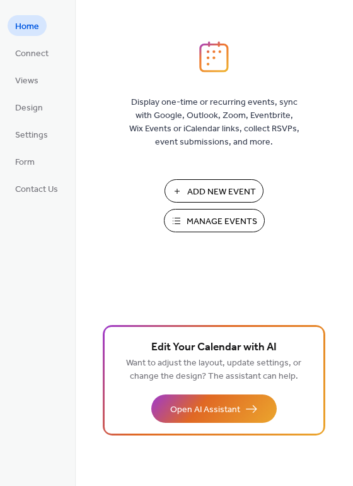
click at [199, 217] on span "Manage Events" at bounding box center [222, 221] width 71 height 13
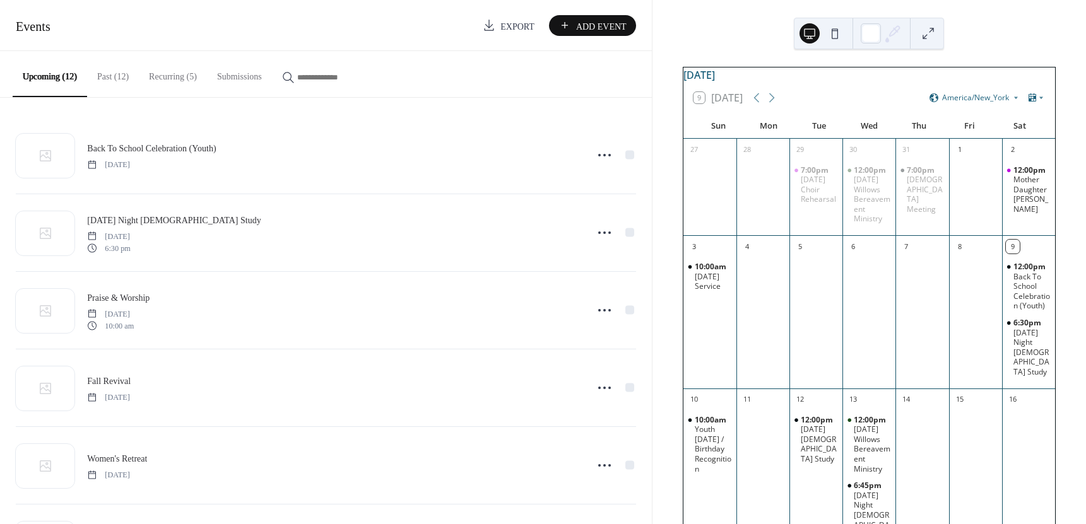
click at [161, 78] on button "Recurring (5)" at bounding box center [173, 73] width 68 height 45
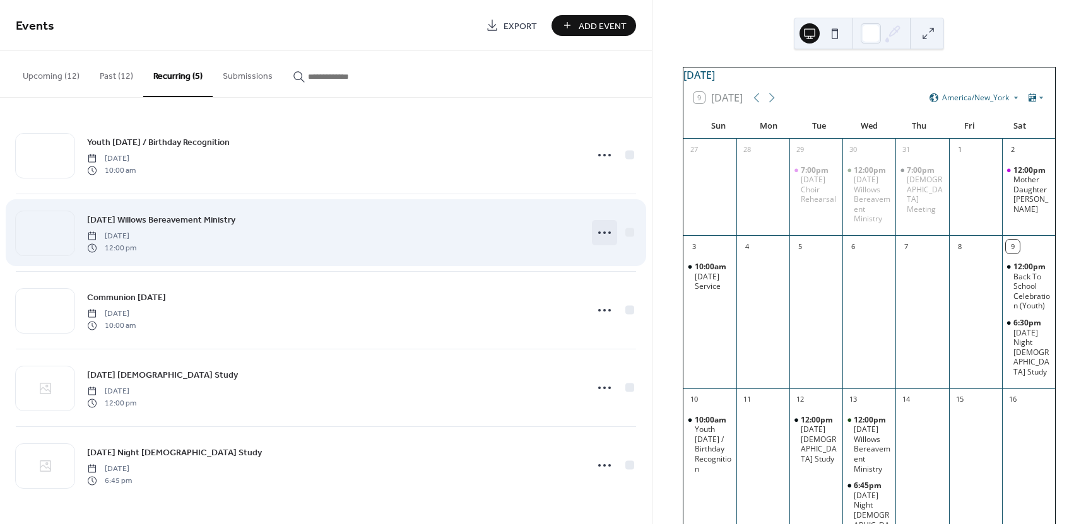
click at [607, 230] on icon at bounding box center [604, 233] width 20 height 20
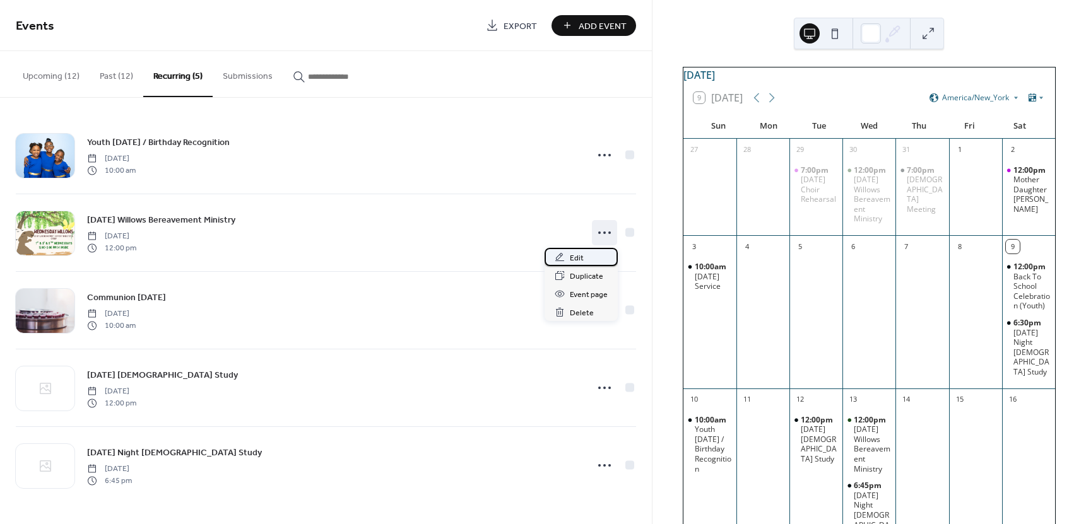
click at [576, 257] on span "Edit" at bounding box center [577, 258] width 14 height 13
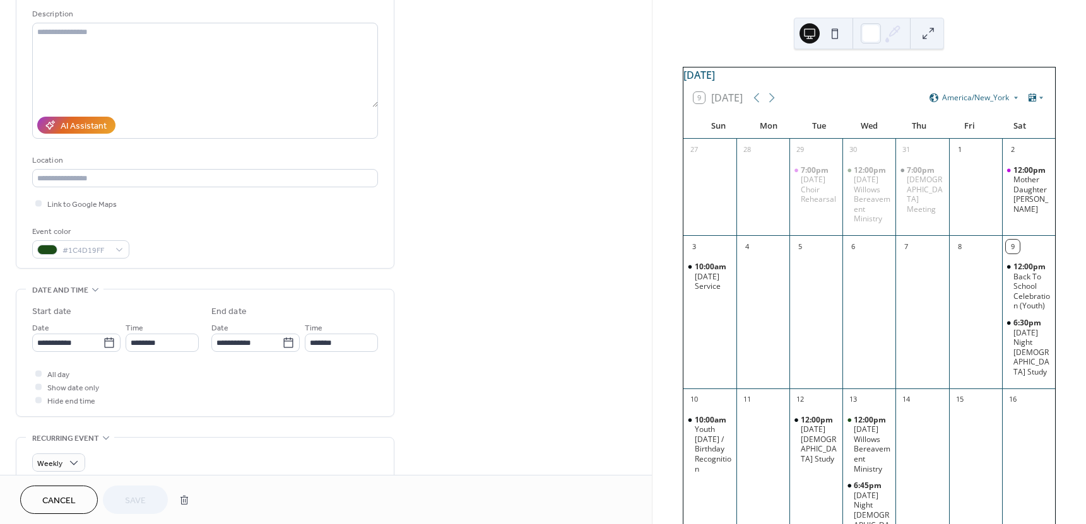
scroll to position [126, 0]
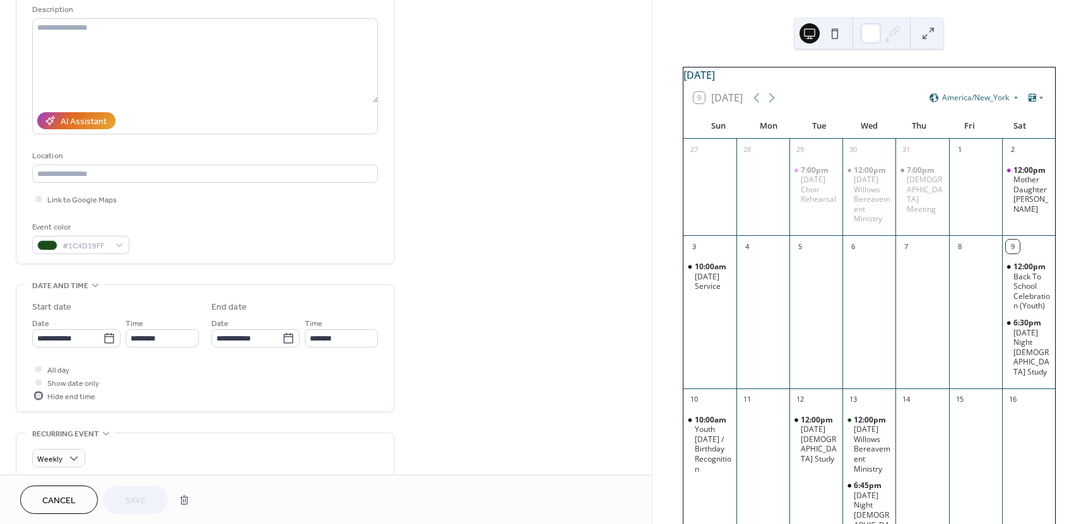
click at [36, 400] on div at bounding box center [38, 395] width 13 height 13
click at [38, 396] on icon at bounding box center [38, 395] width 3 height 3
click at [129, 498] on span "Save" at bounding box center [135, 501] width 21 height 13
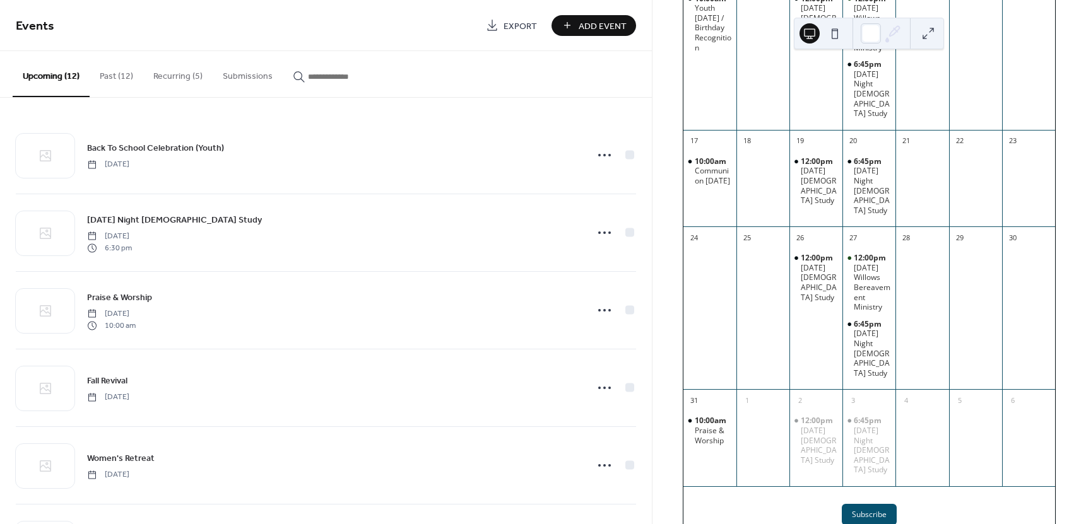
scroll to position [442, 0]
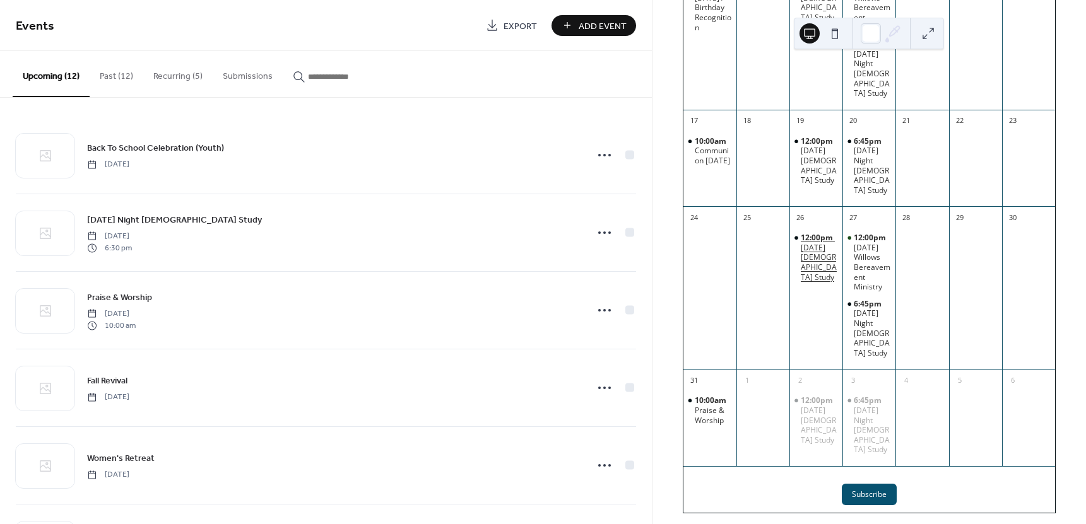
click at [823, 282] on div "[DATE] [DEMOGRAPHIC_DATA] Study" at bounding box center [819, 262] width 37 height 39
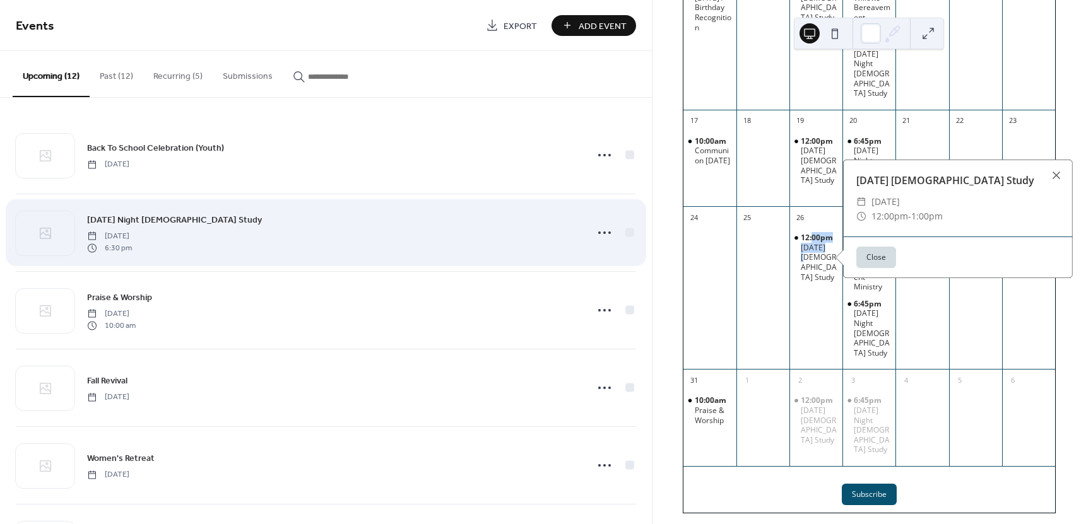
click at [504, 233] on div "[DATE] Night [DEMOGRAPHIC_DATA] Study [DATE] 6:30 pm" at bounding box center [333, 233] width 492 height 40
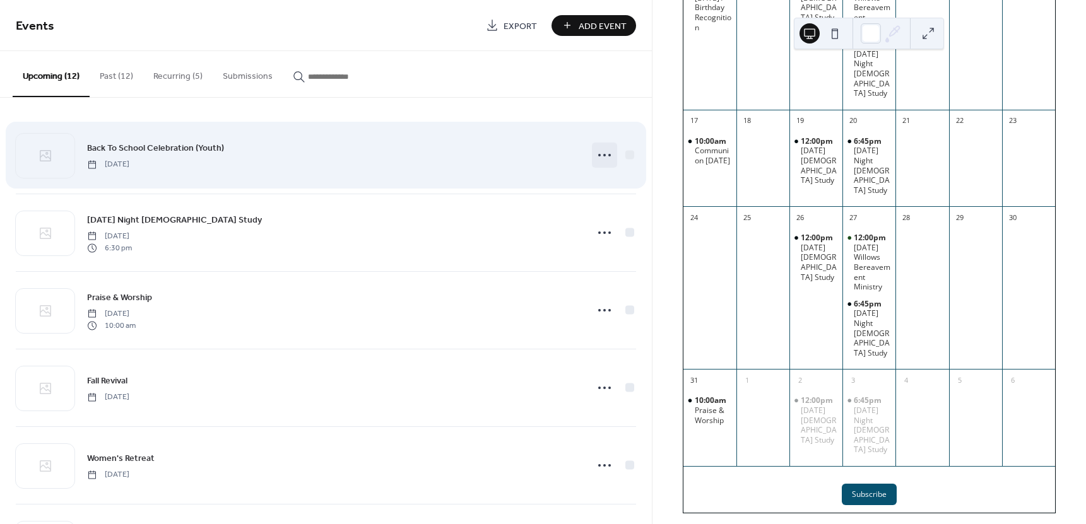
click at [601, 156] on icon at bounding box center [604, 155] width 20 height 20
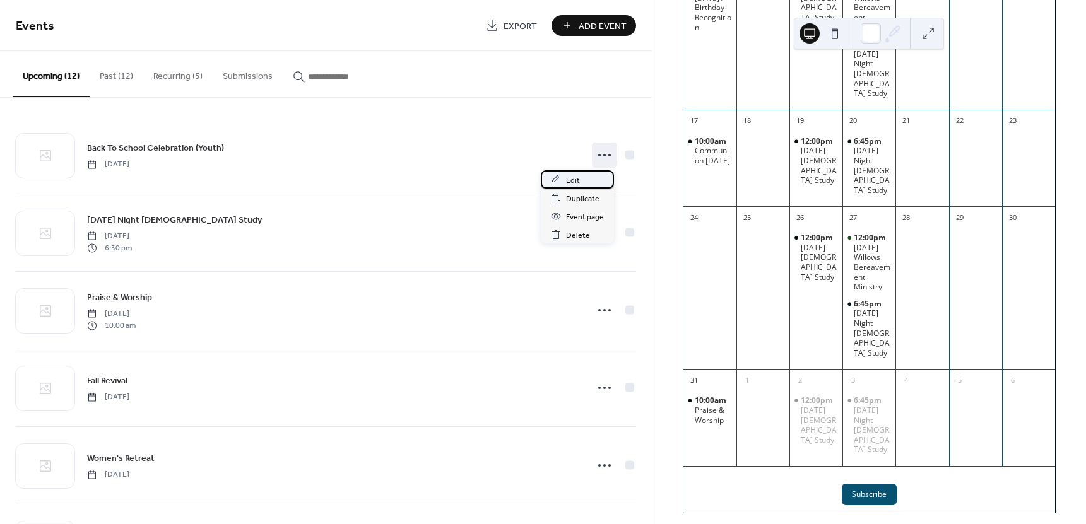
click at [571, 180] on span "Edit" at bounding box center [573, 180] width 14 height 13
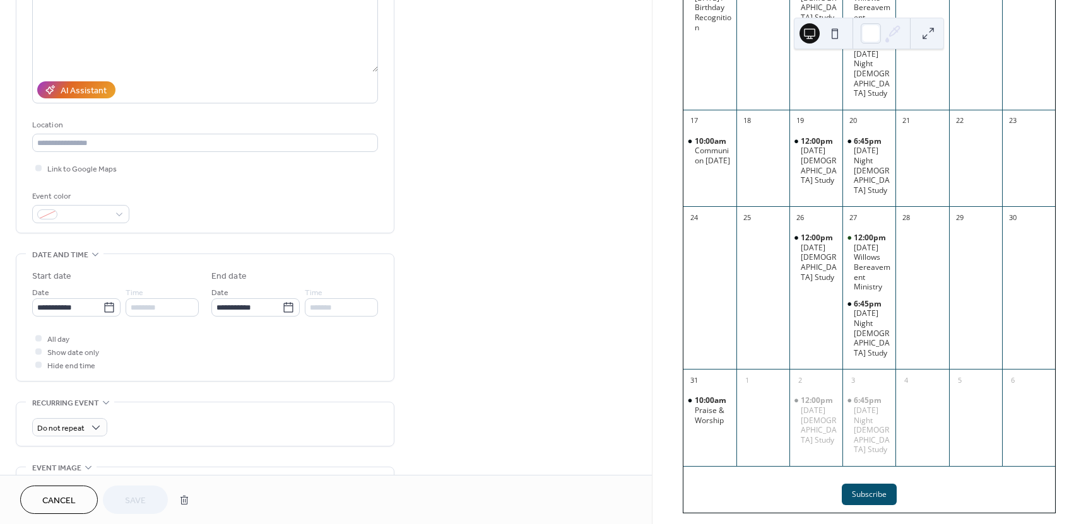
scroll to position [189, 0]
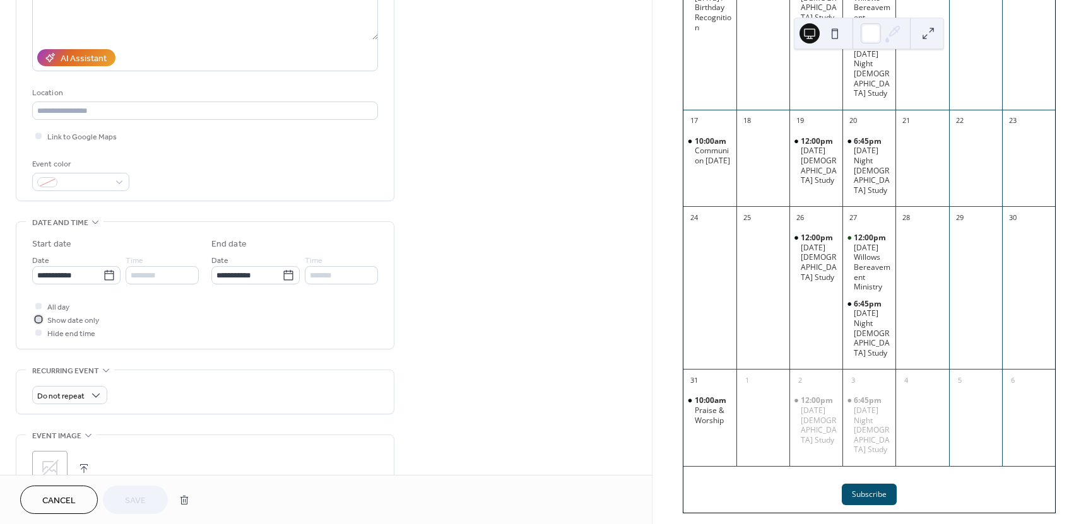
click at [37, 321] on div at bounding box center [38, 319] width 6 height 6
click at [165, 281] on input "********" at bounding box center [162, 275] width 73 height 18
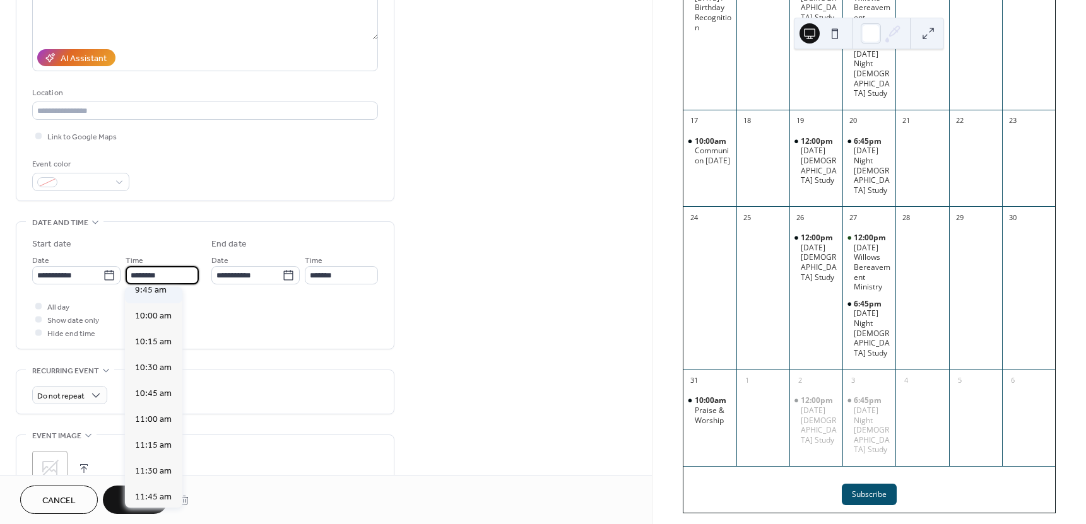
scroll to position [989, 0]
click at [154, 347] on span "10:00 am" at bounding box center [153, 345] width 37 height 13
type input "********"
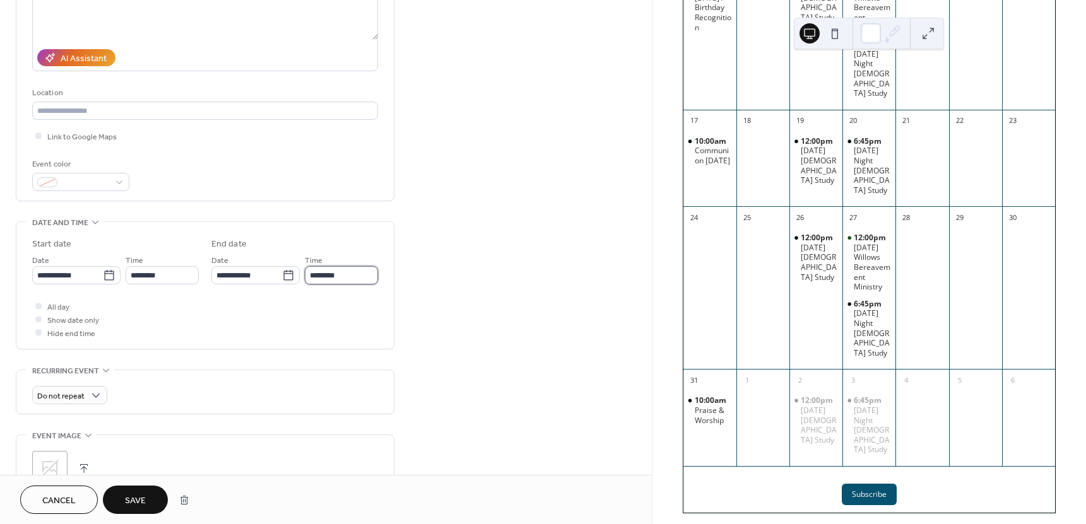
click at [372, 276] on input "********" at bounding box center [341, 275] width 73 height 18
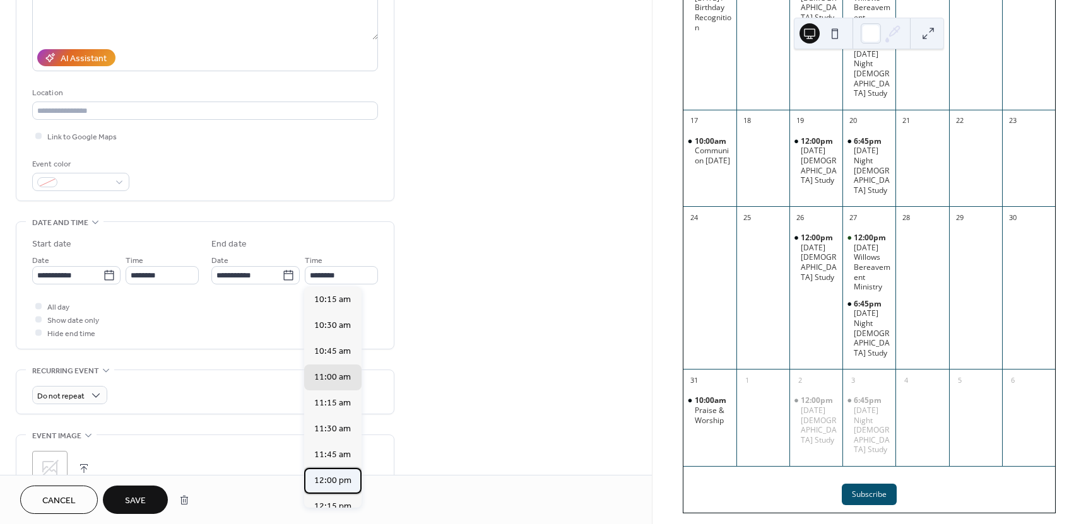
click at [331, 480] on span "12:00 pm" at bounding box center [332, 481] width 37 height 13
type input "********"
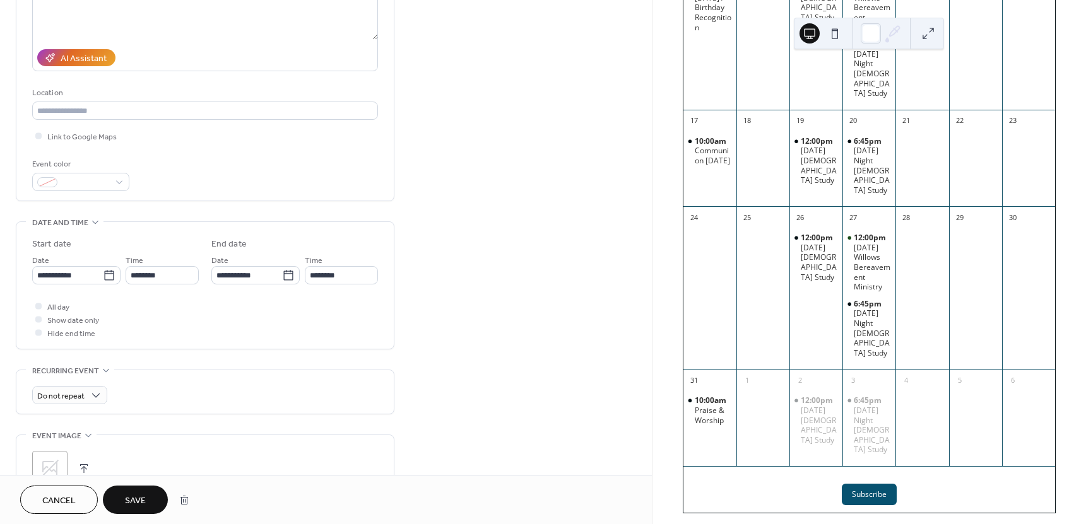
click at [146, 504] on button "Save" at bounding box center [135, 500] width 65 height 28
click at [146, 504] on div "Cancel Save" at bounding box center [107, 500] width 175 height 28
